Goal: Complete application form

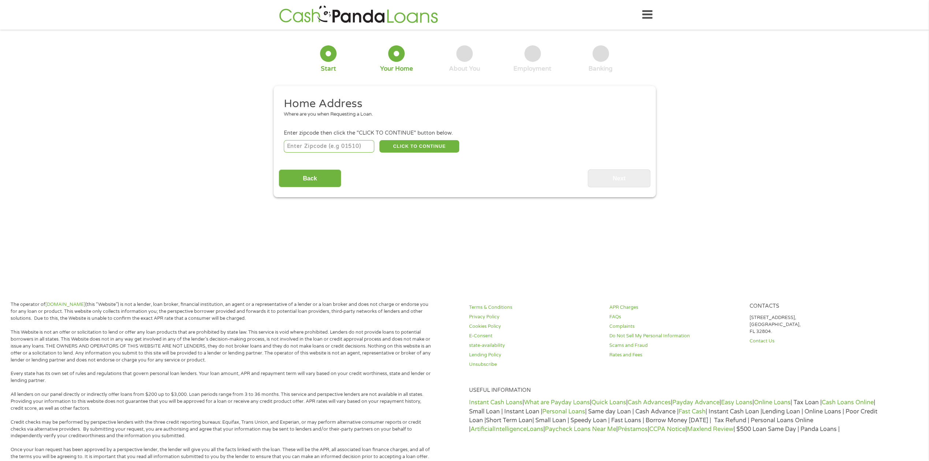
click at [316, 144] on input "number" at bounding box center [329, 146] width 90 height 12
type input "46902"
click at [410, 149] on button "CLICK TO CONTINUE" at bounding box center [419, 146] width 80 height 12
type input "46902"
type input "Kokomo"
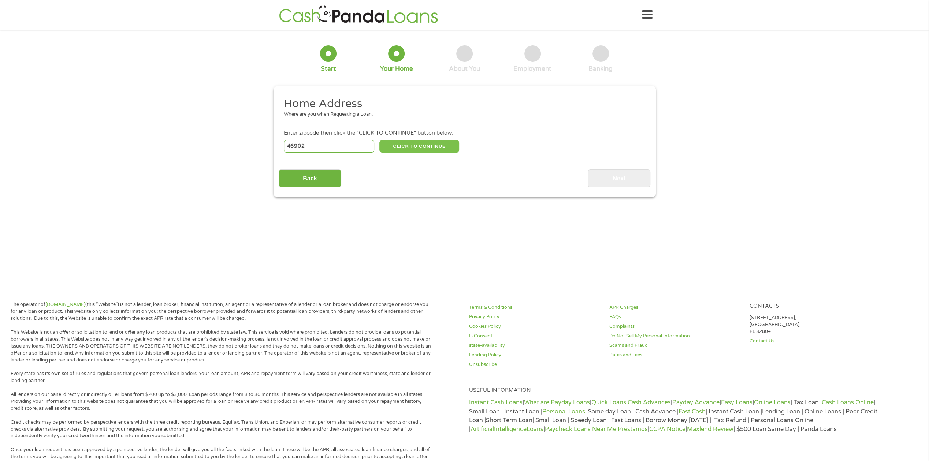
select select "[US_STATE]"
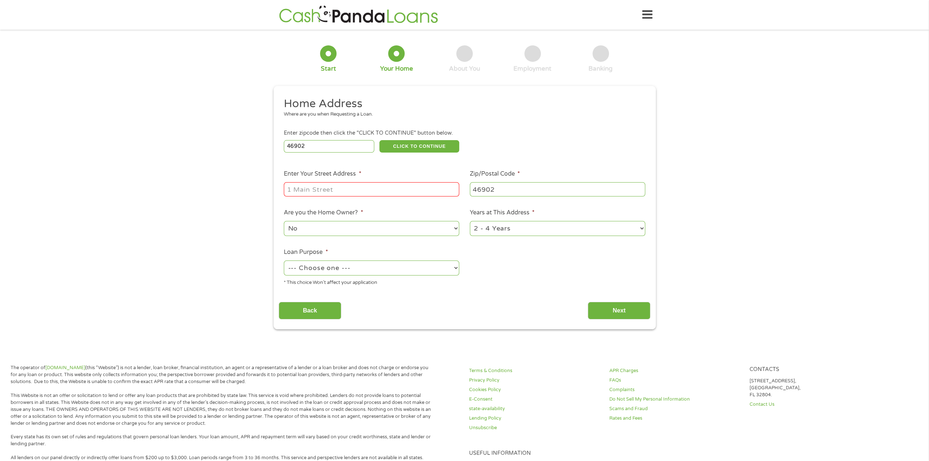
click at [326, 183] on input "Enter Your Street Address *" at bounding box center [371, 189] width 175 height 14
type input "[STREET_ADDRESS][PERSON_NAME]"
click at [316, 273] on select "--- Choose one --- Pay Bills Debt Consolidation Home Improvement Major Purchase…" at bounding box center [371, 268] width 175 height 15
select select "medicalexpenses"
click at [284, 261] on select "--- Choose one --- Pay Bills Debt Consolidation Home Improvement Major Purchase…" at bounding box center [371, 268] width 175 height 15
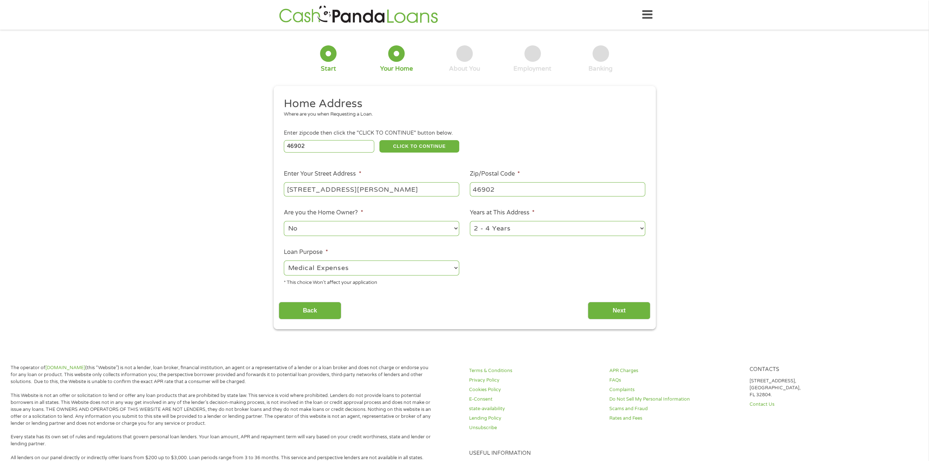
click at [488, 227] on select "1 Year or less 1 - 2 Years 2 - 4 Years Over 4 Years" at bounding box center [557, 228] width 175 height 15
select select "60months"
click at [470, 222] on select "1 Year or less 1 - 2 Years 2 - 4 Years Over 4 Years" at bounding box center [557, 228] width 175 height 15
click at [302, 223] on select "No Yes" at bounding box center [371, 228] width 175 height 15
select select "yes"
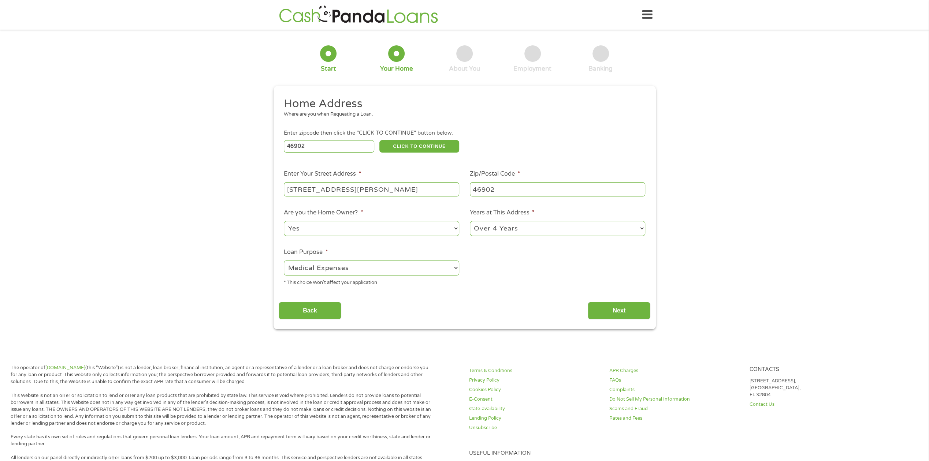
click at [284, 222] on select "No Yes" at bounding box center [371, 228] width 175 height 15
click at [601, 310] on input "Next" at bounding box center [619, 311] width 63 height 18
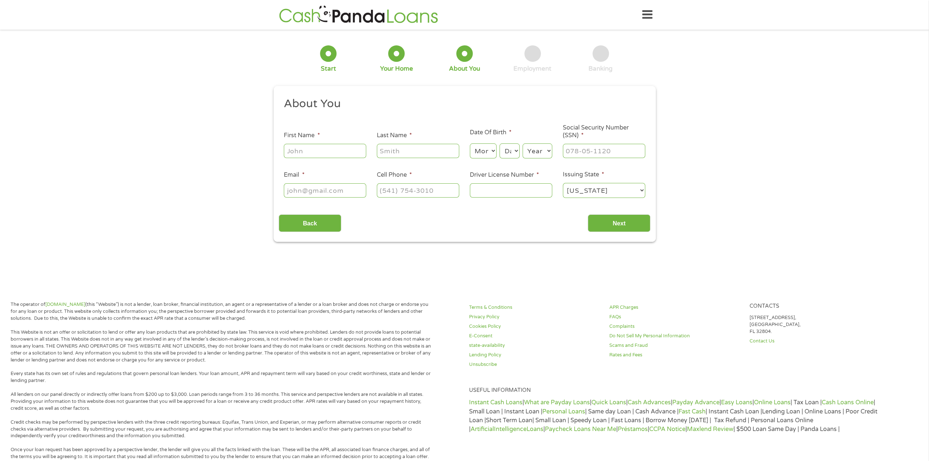
scroll to position [3, 3]
click at [331, 146] on input "First Name *" at bounding box center [325, 151] width 82 height 14
type input "[PERSON_NAME]"
click at [481, 153] on select "Month 1 2 3 4 5 6 7 8 9 10 11 12" at bounding box center [483, 151] width 27 height 15
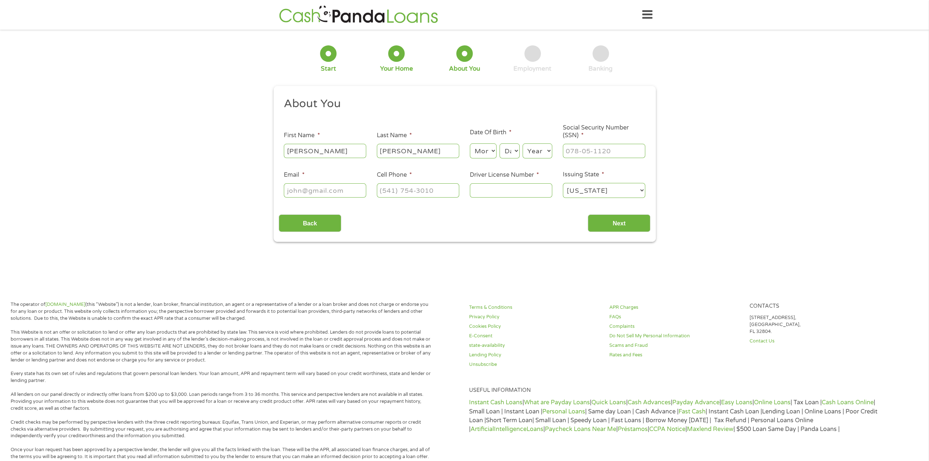
select select "3"
click at [470, 144] on select "Month 1 2 3 4 5 6 7 8 9 10 11 12" at bounding box center [483, 151] width 27 height 15
click at [507, 151] on select "Day 1 2 3 4 5 6 7 8 9 10 11 12 13 14 15 16 17 18 19 20 21 22 23 24 25 26 27 28 …" at bounding box center [509, 151] width 20 height 15
select select "9"
click at [499, 144] on select "Day 1 2 3 4 5 6 7 8 9 10 11 12 13 14 15 16 17 18 19 20 21 22 23 24 25 26 27 28 …" at bounding box center [509, 151] width 20 height 15
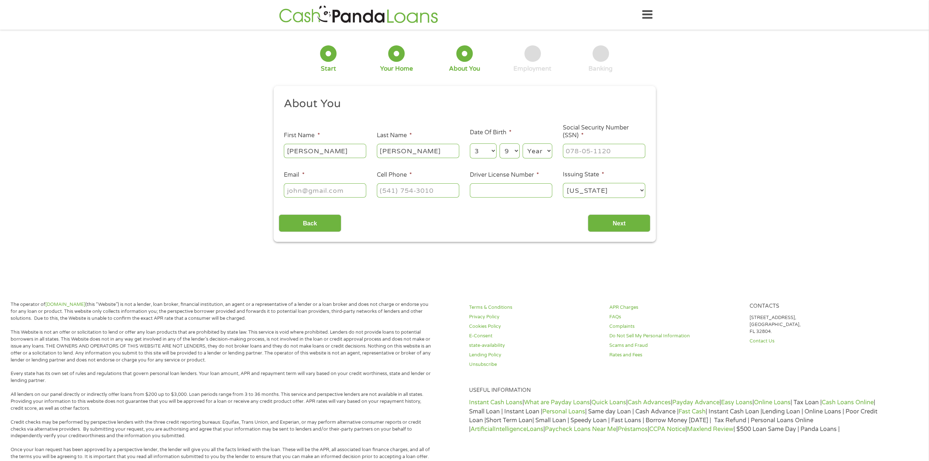
click at [533, 152] on select "Year [DATE] 2006 2005 2004 2003 2002 2001 2000 1999 1998 1997 1996 1995 1994 19…" at bounding box center [537, 151] width 30 height 15
select select "1964"
click at [522, 144] on select "Year [DATE] 2006 2005 2004 2003 2002 2001 2000 1999 1998 1997 1996 1995 1994 19…" at bounding box center [537, 151] width 30 height 15
